Goal: Complete Application Form: Complete application form

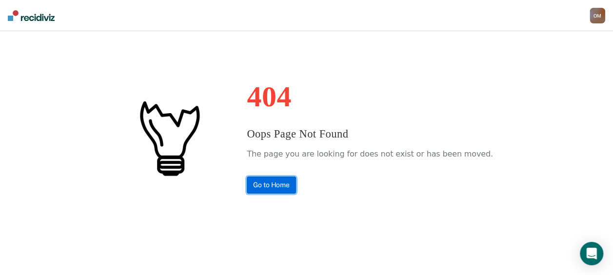
click at [296, 185] on link "Go to Home" at bounding box center [271, 184] width 49 height 17
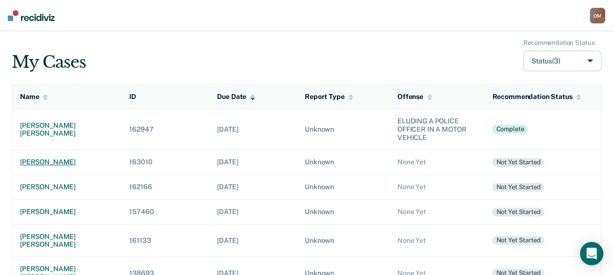
click at [41, 159] on div "[PERSON_NAME]" at bounding box center [67, 162] width 94 height 8
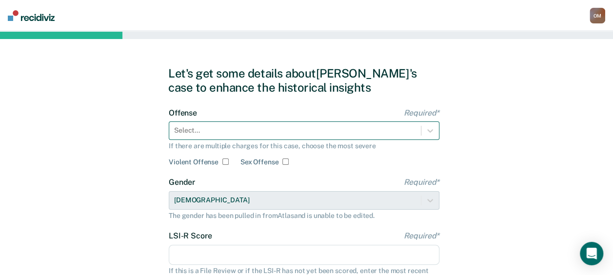
click at [213, 126] on div "Select..." at bounding box center [304, 130] width 270 height 19
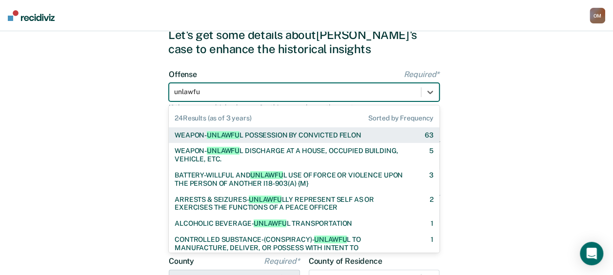
type input "unlawful"
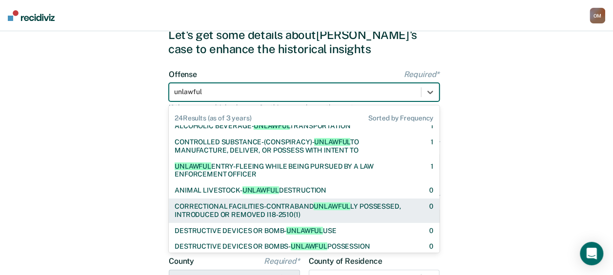
scroll to position [195, 0]
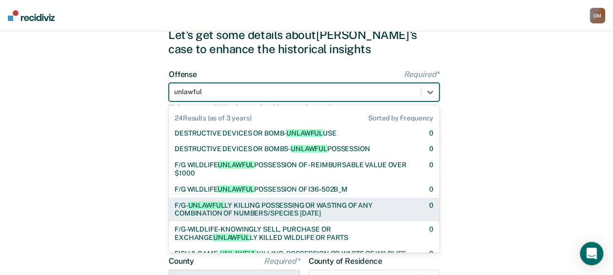
click at [285, 214] on div "F/G- UNLAWFUL LY KILLING POSSESSING OR WASTING OF ANY COMBINATION OF NUMBERS/SP…" at bounding box center [292, 209] width 237 height 17
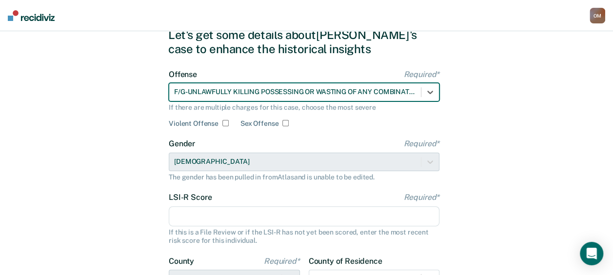
drag, startPoint x: 225, startPoint y: 217, endPoint x: 231, endPoint y: 217, distance: 5.9
click at [225, 217] on input "LSI-R Score Required*" at bounding box center [304, 216] width 270 height 20
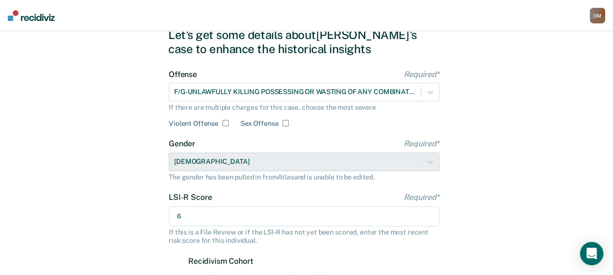
type input "6"
click at [40, 153] on div "Let's get some details about [PERSON_NAME]'s case to enhance the historical ins…" at bounding box center [306, 254] width 613 height 523
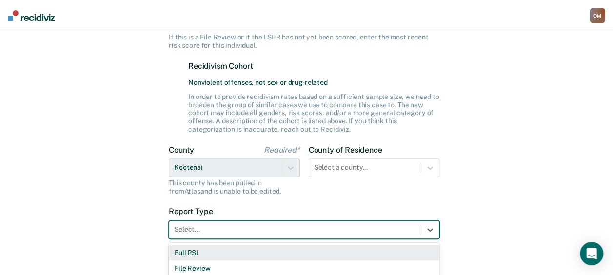
scroll to position [256, 0]
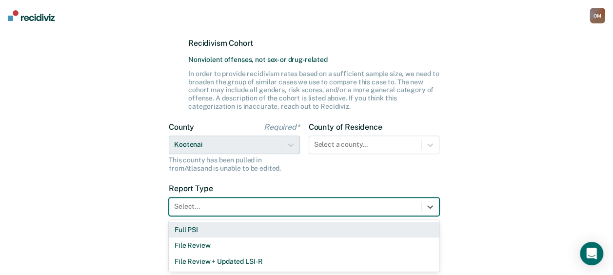
click at [243, 216] on div "3 results available. Use Up and Down to choose options, press Enter to select t…" at bounding box center [304, 206] width 270 height 19
click at [234, 232] on div "Full PSI" at bounding box center [304, 230] width 270 height 16
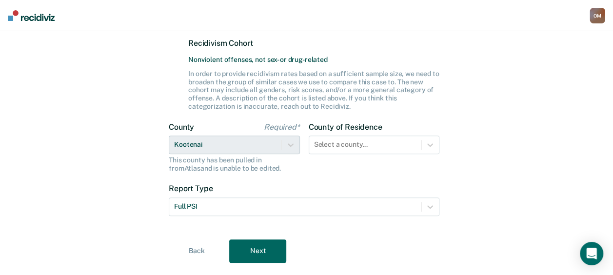
click at [279, 255] on button "Next" at bounding box center [257, 250] width 57 height 23
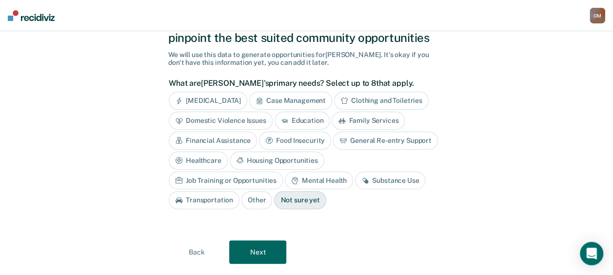
click at [252, 248] on button "Next" at bounding box center [257, 251] width 57 height 23
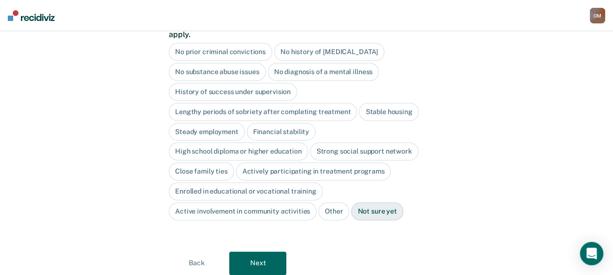
click at [252, 251] on button "Next" at bounding box center [257, 262] width 57 height 23
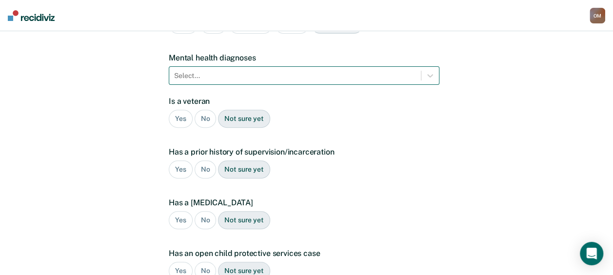
scroll to position [0, 0]
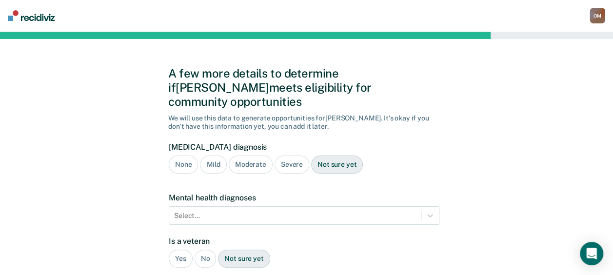
click at [192, 155] on div "None" at bounding box center [183, 164] width 29 height 18
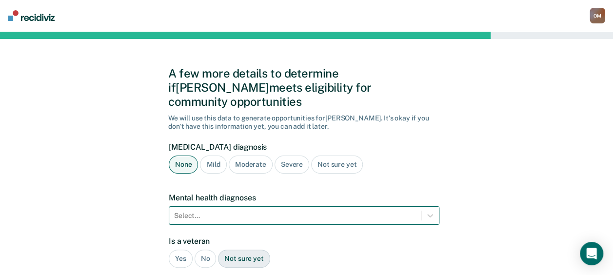
click at [201, 206] on div "Select..." at bounding box center [304, 215] width 270 height 19
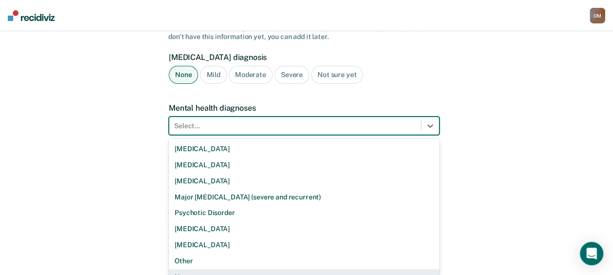
click at [218, 269] on div "None" at bounding box center [304, 277] width 270 height 16
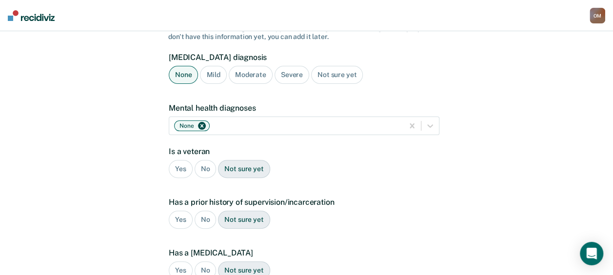
click at [200, 160] on div "No" at bounding box center [205, 169] width 22 height 18
click at [180, 160] on div "Yes" at bounding box center [181, 169] width 24 height 18
click at [178, 211] on div "Yes" at bounding box center [181, 220] width 24 height 18
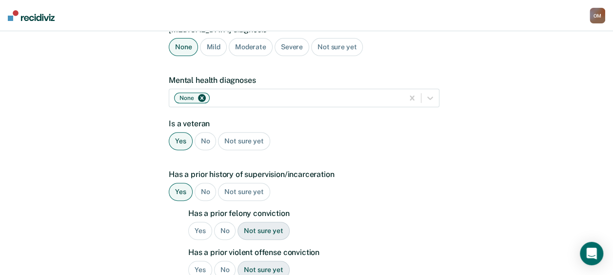
scroll to position [138, 0]
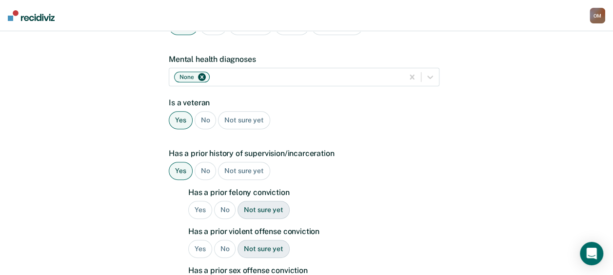
click at [224, 201] on div "No" at bounding box center [225, 210] width 22 height 18
click at [194, 240] on div "Yes" at bounding box center [200, 249] width 24 height 18
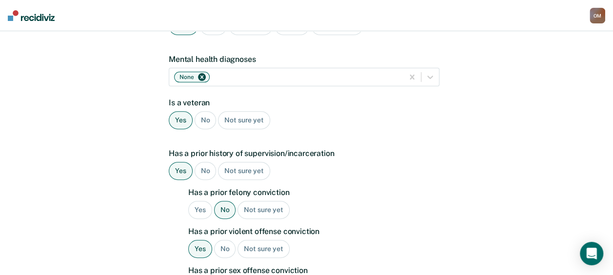
scroll to position [187, 0]
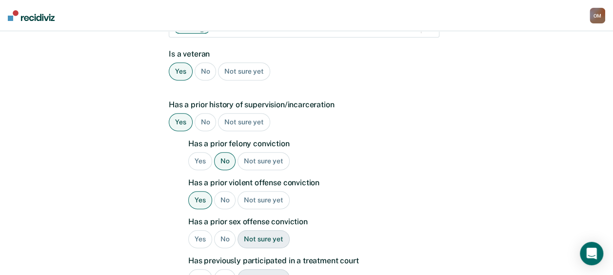
click at [225, 230] on div "No" at bounding box center [225, 239] width 22 height 18
click at [222, 269] on div "No" at bounding box center [225, 278] width 22 height 18
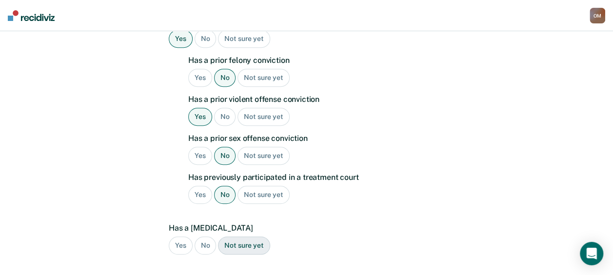
scroll to position [285, 0]
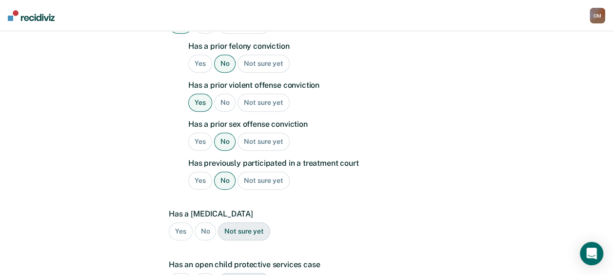
click at [209, 222] on div "No" at bounding box center [205, 231] width 22 height 18
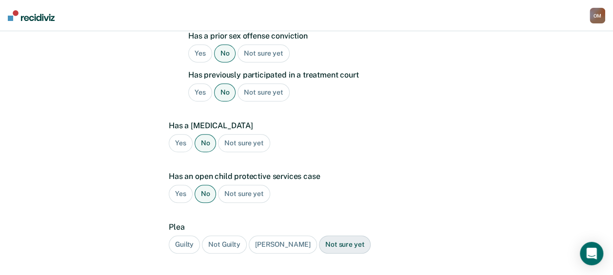
scroll to position [382, 0]
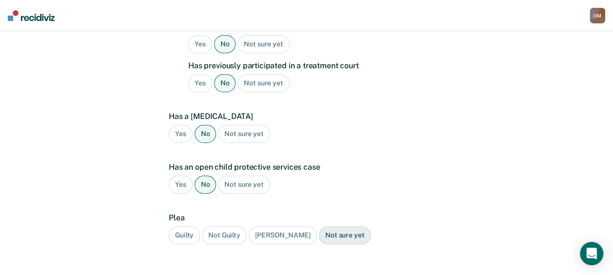
click at [239, 232] on div "Plea Guilty Not Guilty [PERSON_NAME] Not sure yet" at bounding box center [304, 232] width 270 height 39
click at [319, 226] on div "Not sure yet" at bounding box center [345, 235] width 52 height 18
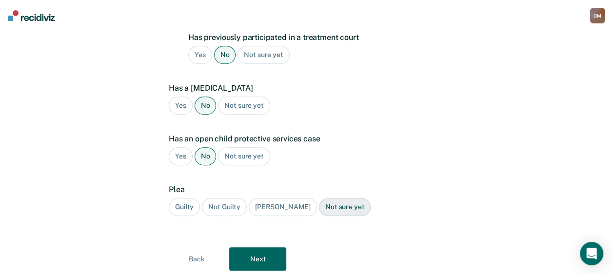
scroll to position [424, 0]
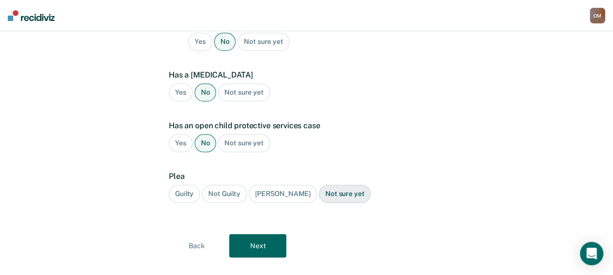
click at [273, 234] on button "Next" at bounding box center [257, 245] width 57 height 23
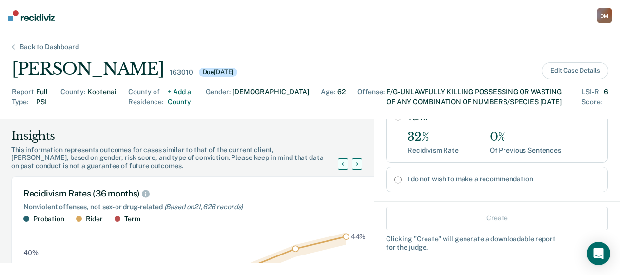
scroll to position [0, 0]
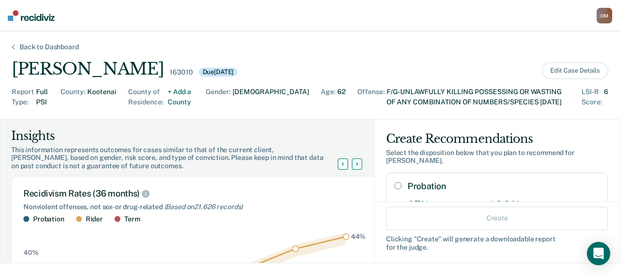
click at [394, 182] on input "Probation" at bounding box center [397, 186] width 7 height 8
radio input "true"
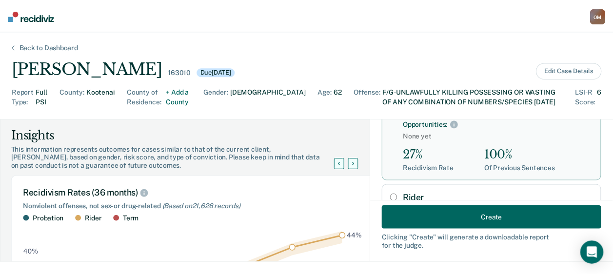
scroll to position [97, 0]
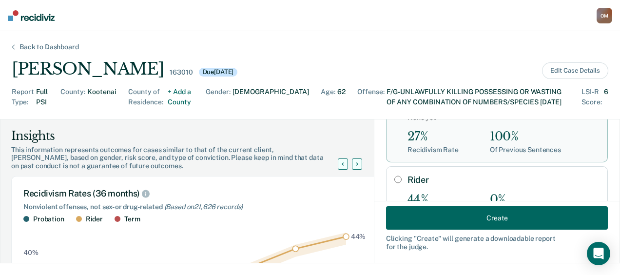
click at [454, 218] on button "Create" at bounding box center [497, 217] width 222 height 23
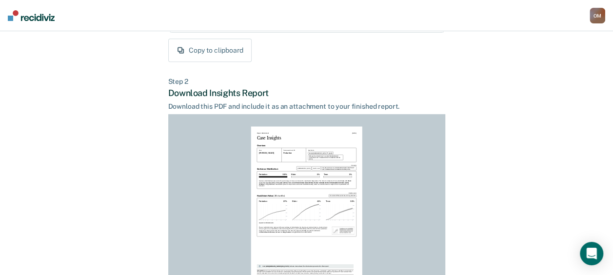
scroll to position [281, 0]
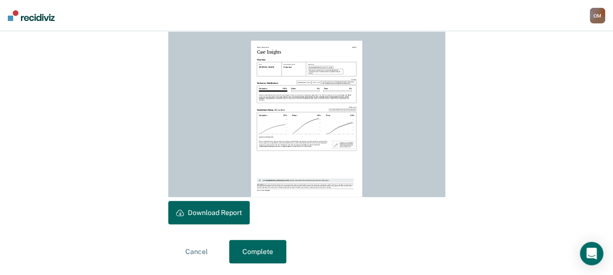
click at [191, 213] on button "Download Report" at bounding box center [208, 212] width 81 height 23
click at [264, 245] on button "Complete" at bounding box center [257, 251] width 57 height 23
